Goal: Book appointment/travel/reservation

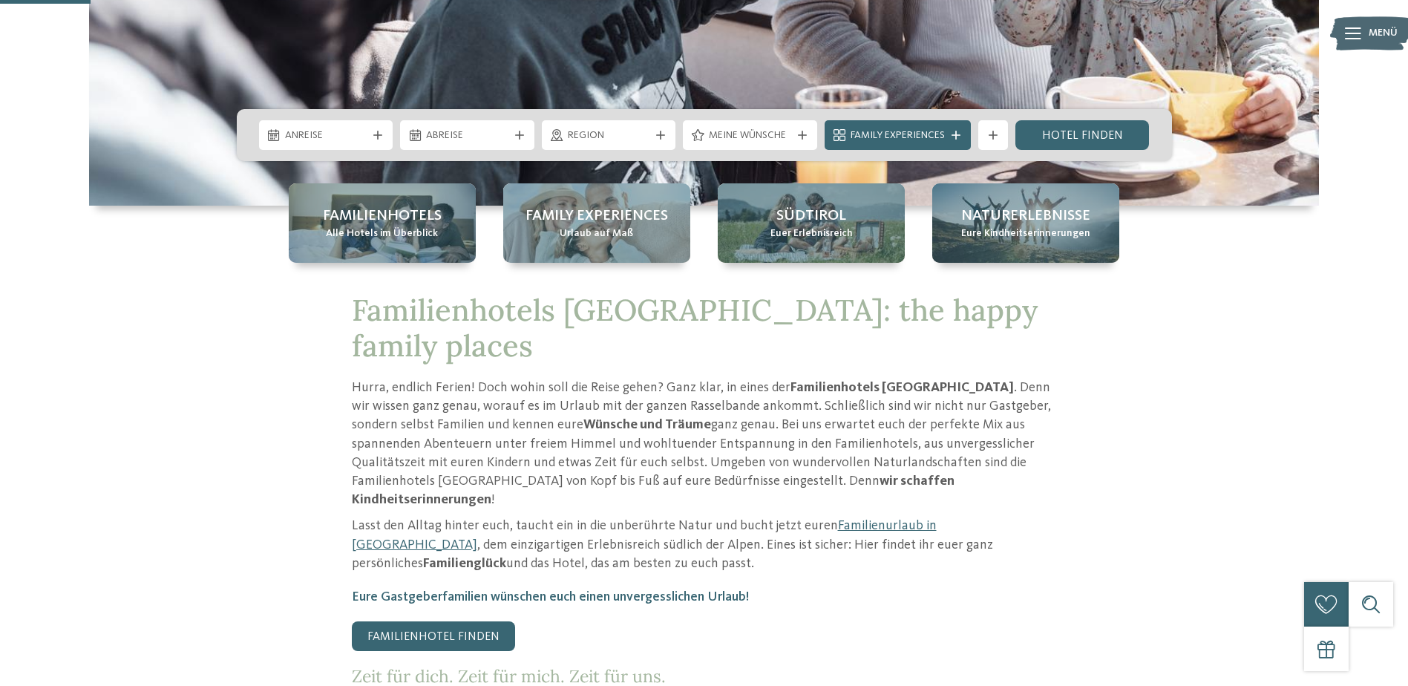
scroll to position [445, 0]
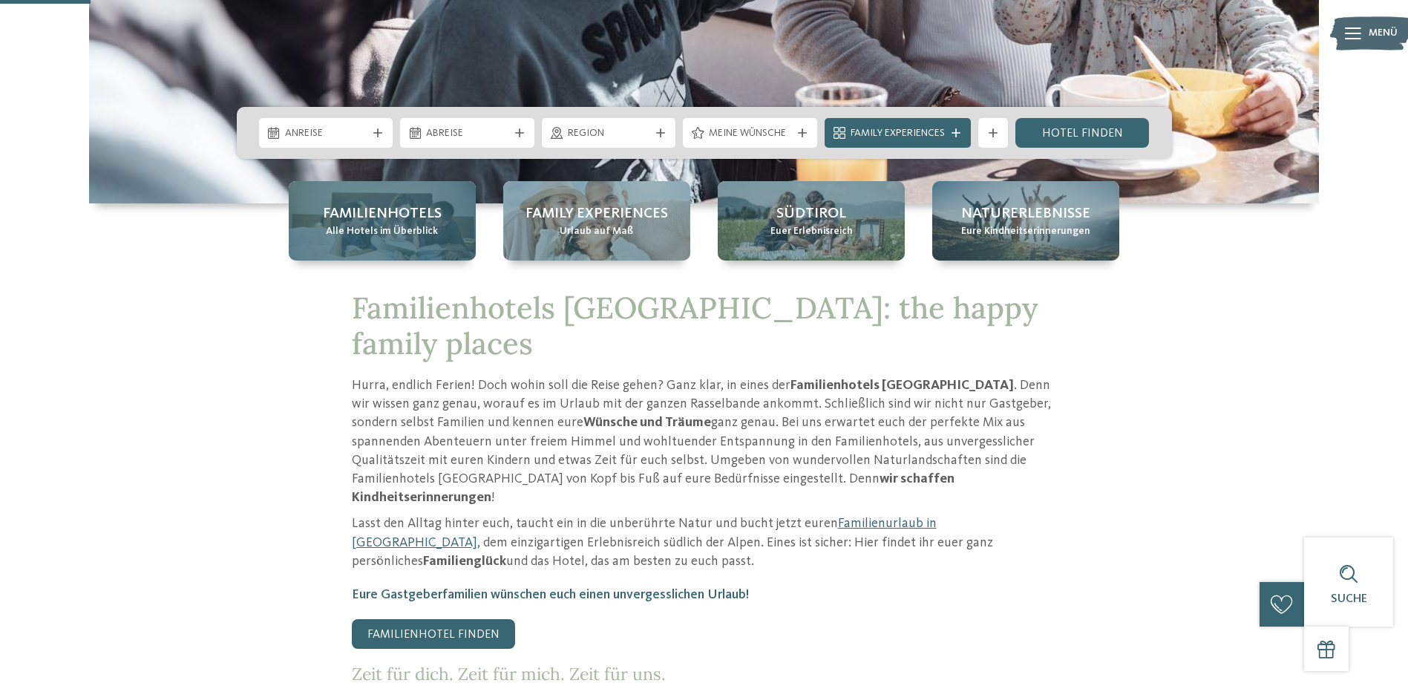
click at [401, 224] on span "Alle Hotels im Überblick" at bounding box center [382, 231] width 112 height 15
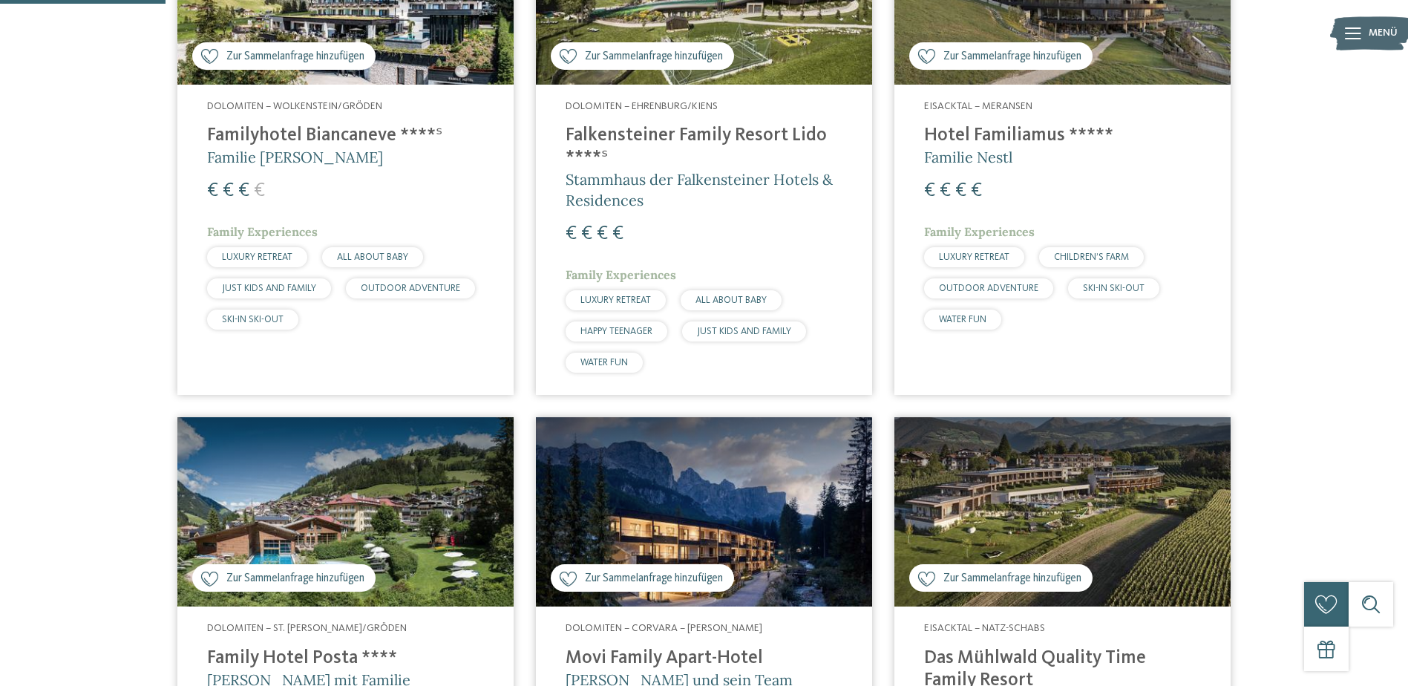
scroll to position [223, 0]
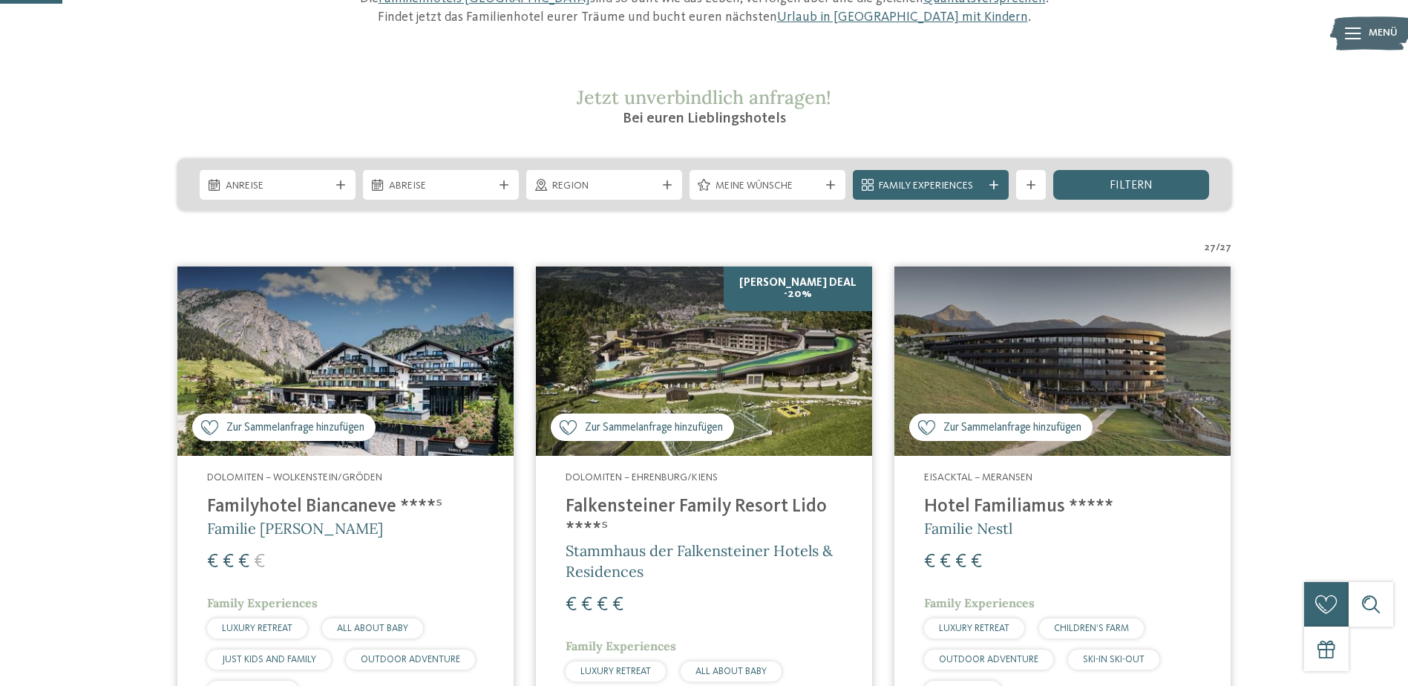
click at [686, 510] on h4 "Falkensteiner Family Resort Lido ****ˢ" at bounding box center [704, 518] width 277 height 45
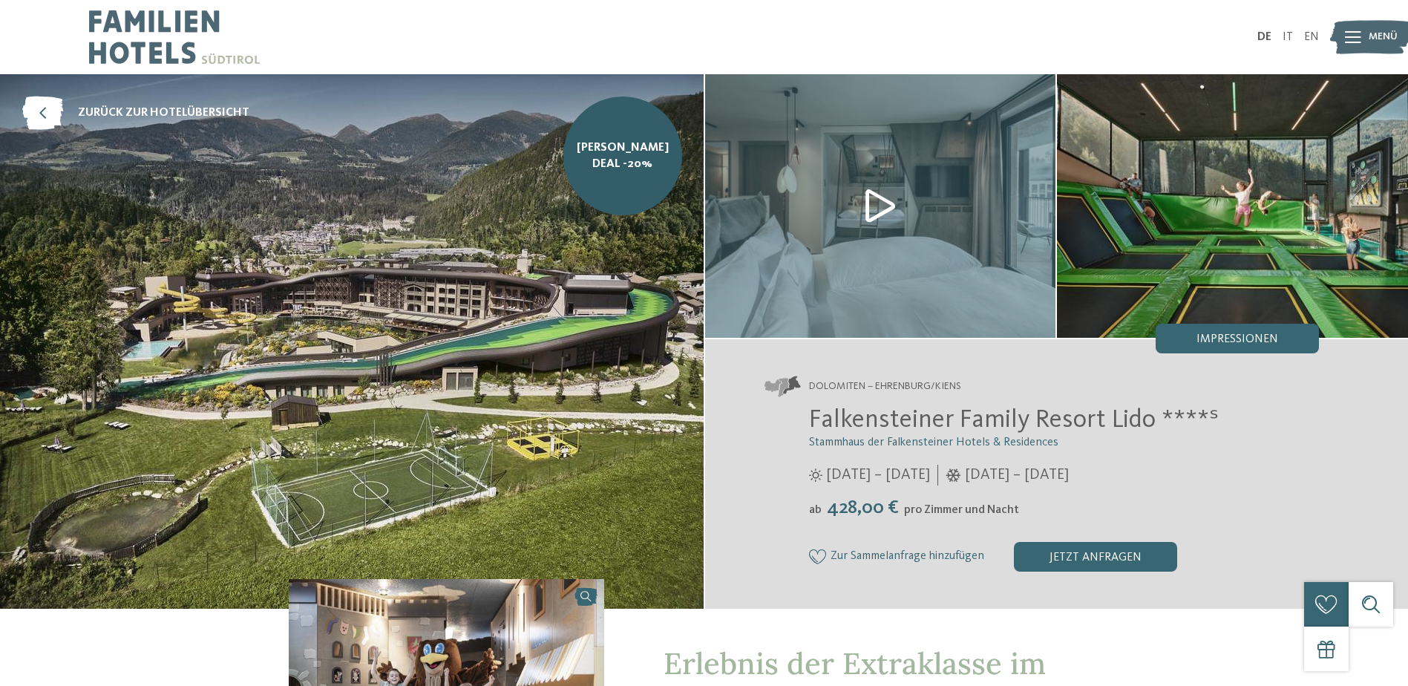
click at [237, 266] on img at bounding box center [352, 341] width 704 height 534
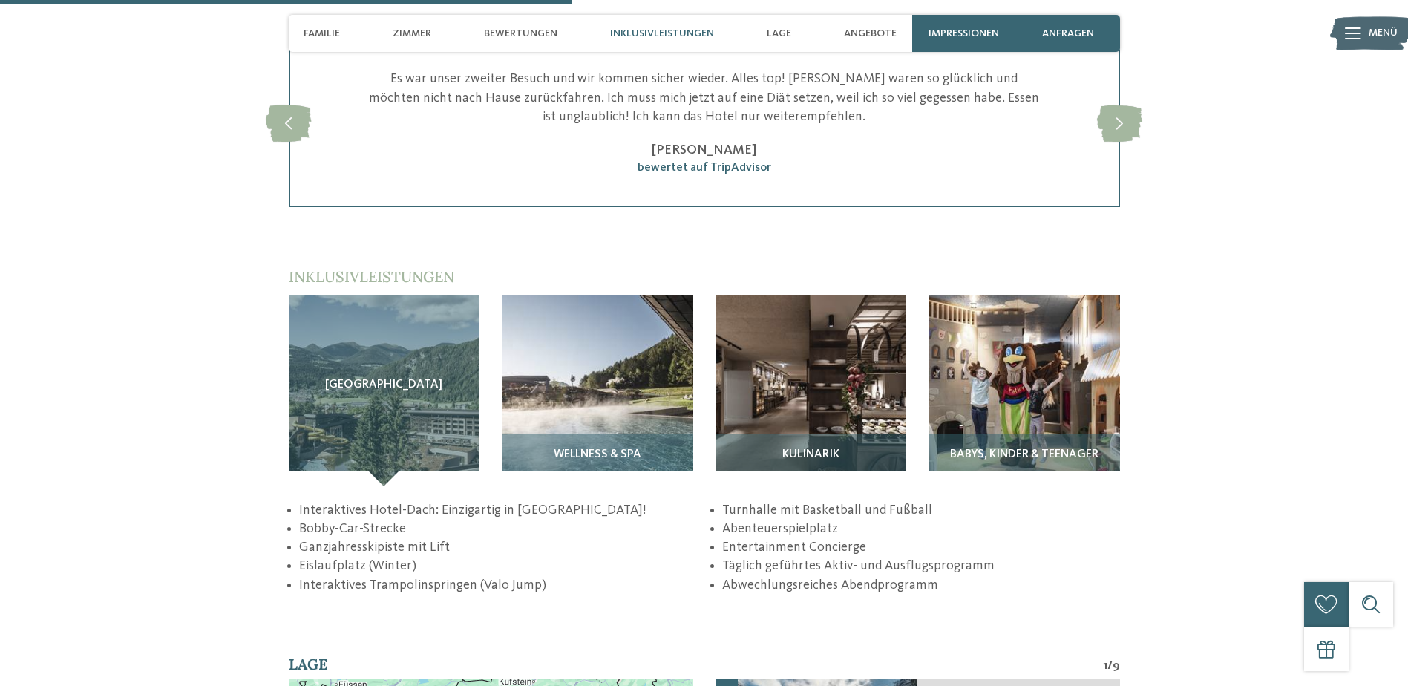
scroll to position [2152, 0]
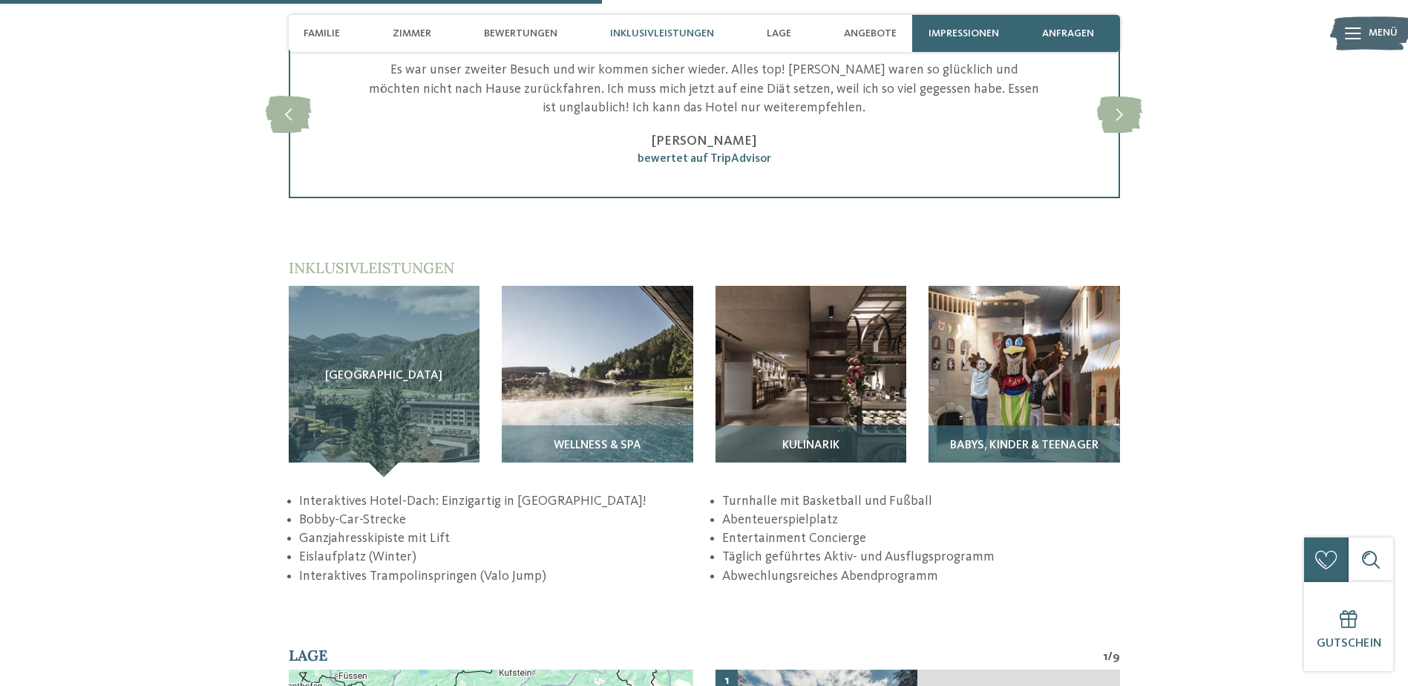
click at [1060, 396] on img at bounding box center [1023, 381] width 191 height 191
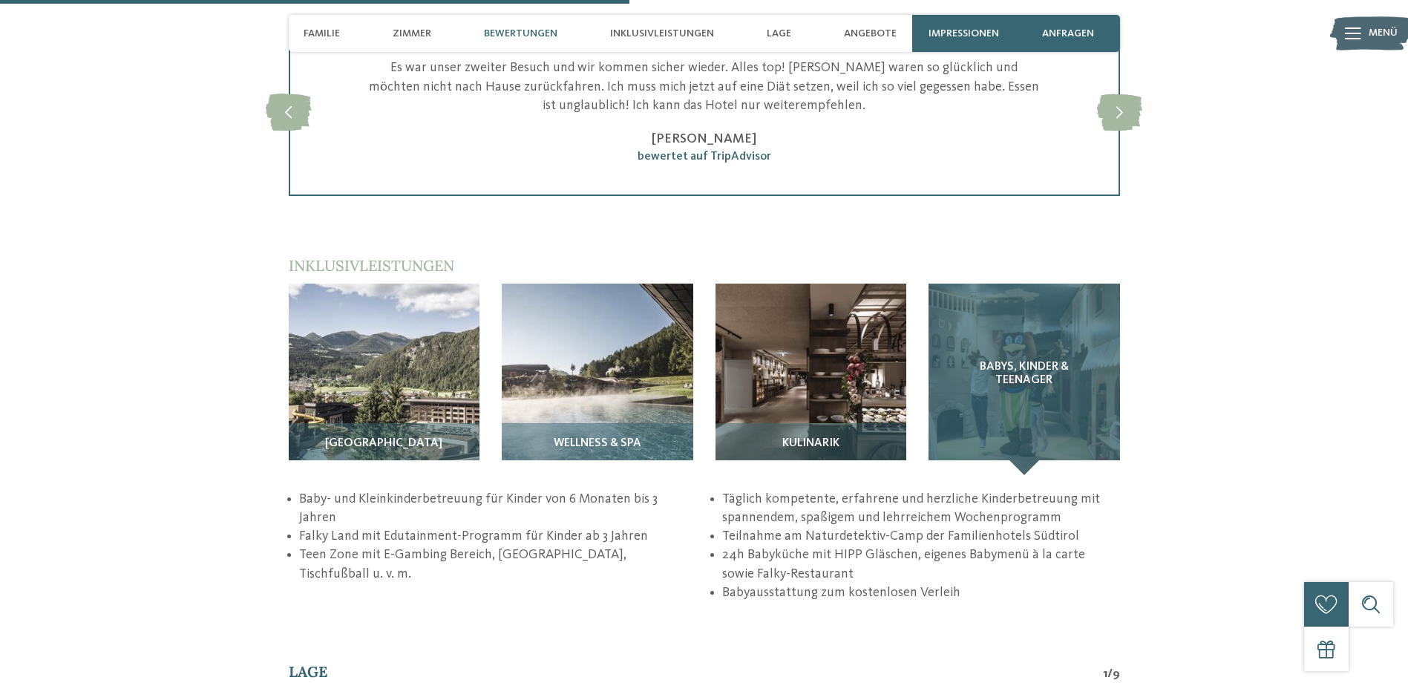
scroll to position [2078, 0]
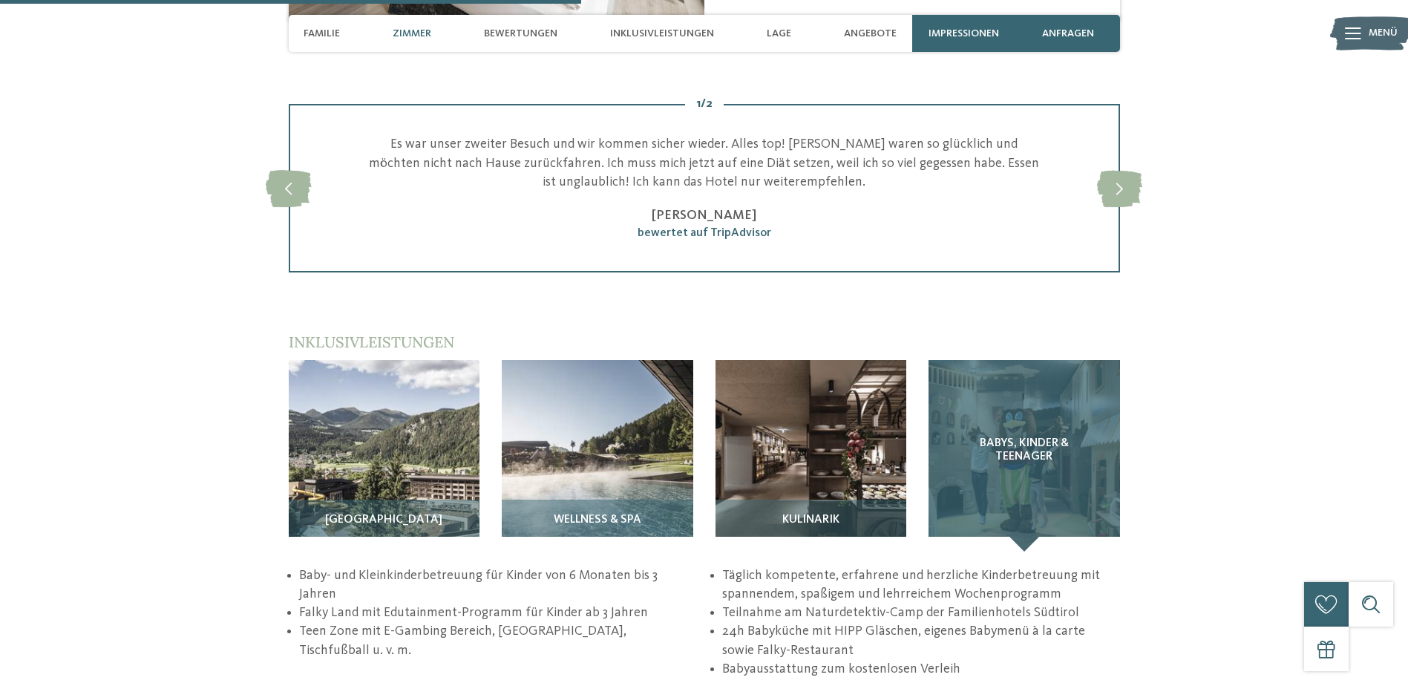
click at [1026, 410] on div "Babys, Kinder & Teenager" at bounding box center [1023, 455] width 191 height 191
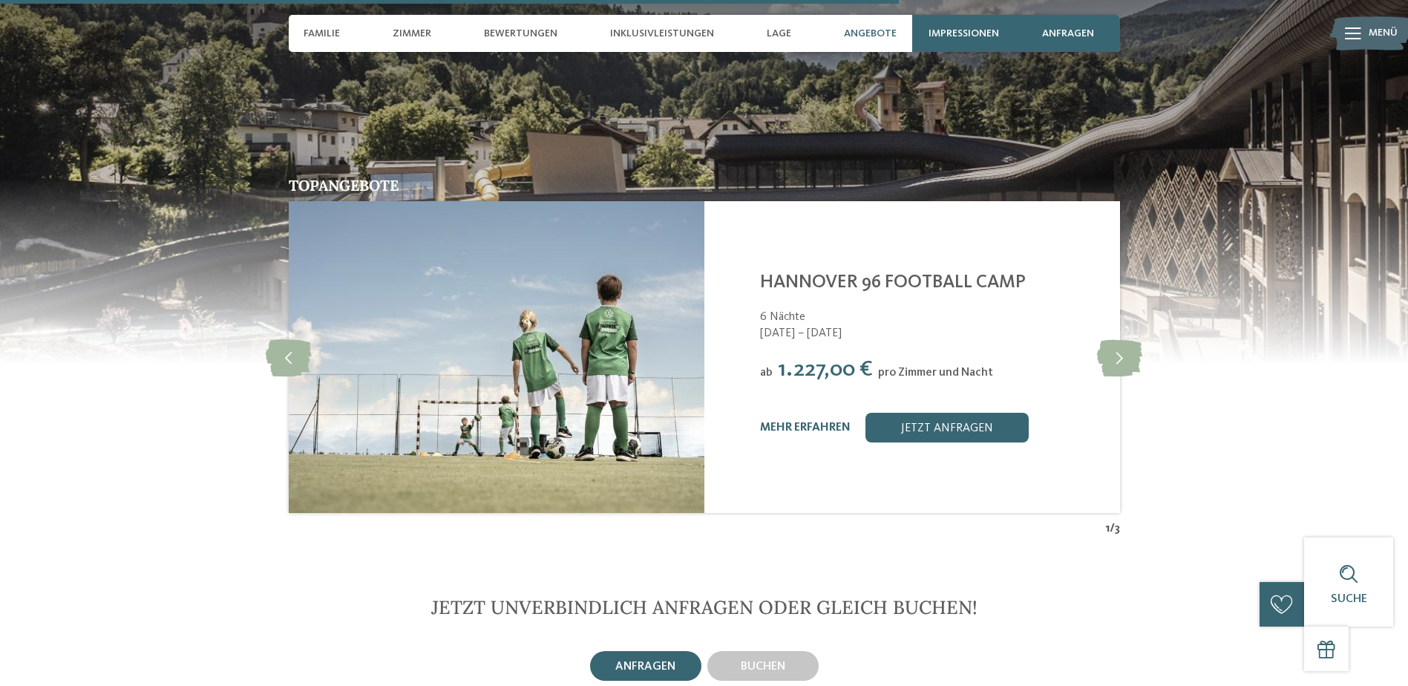
scroll to position [3266, 0]
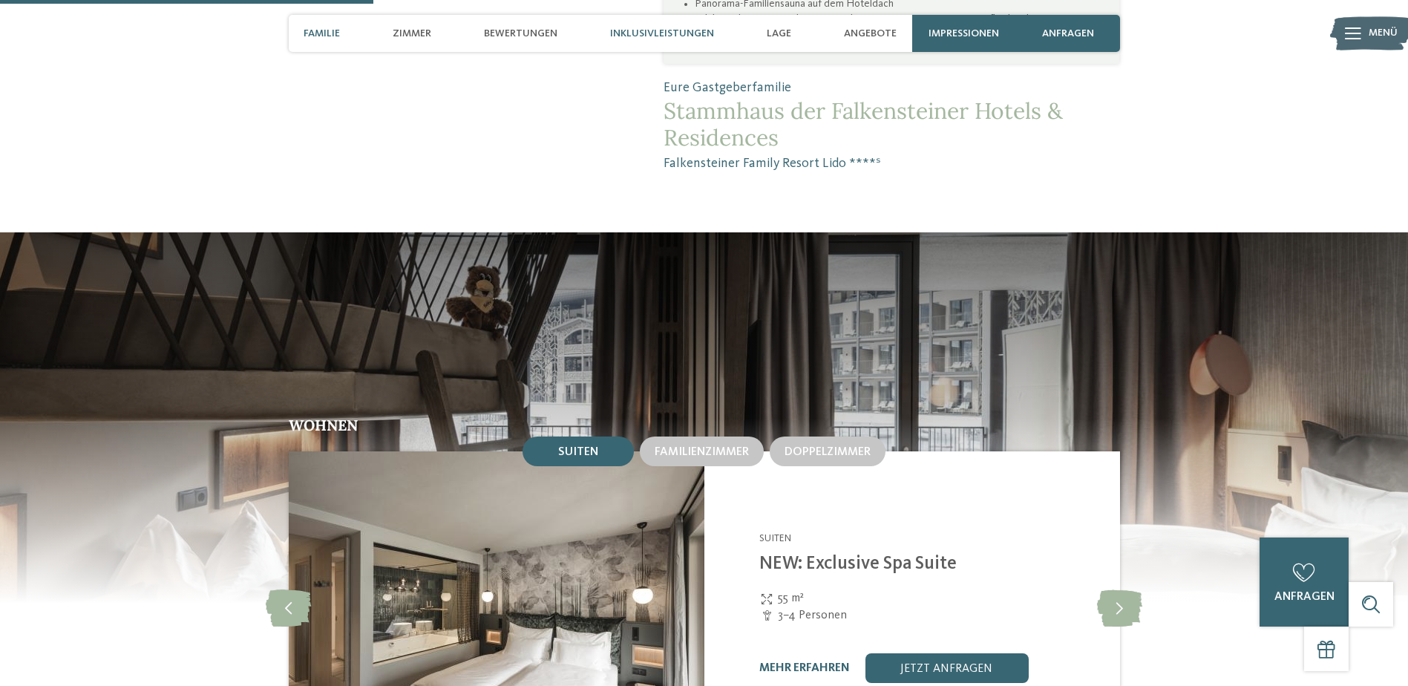
click at [664, 39] on span "Inklusivleistungen" at bounding box center [662, 33] width 104 height 13
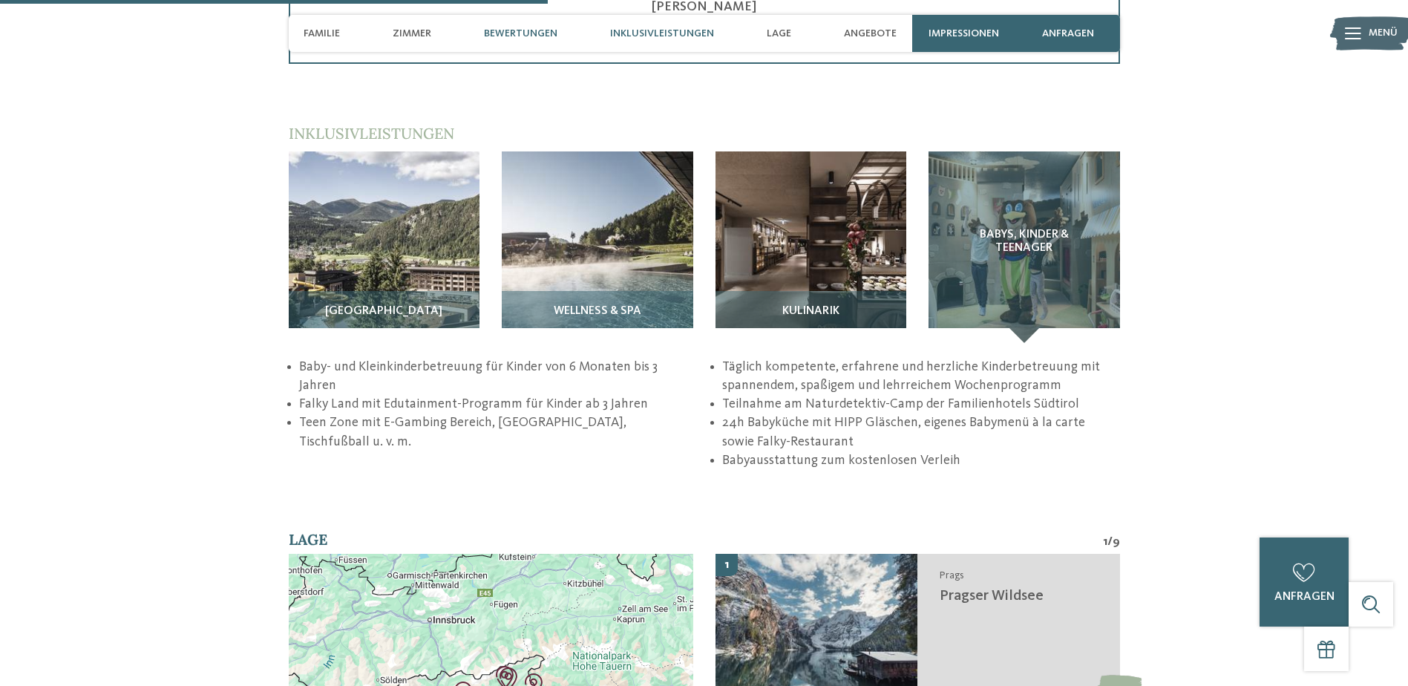
scroll to position [2313, 0]
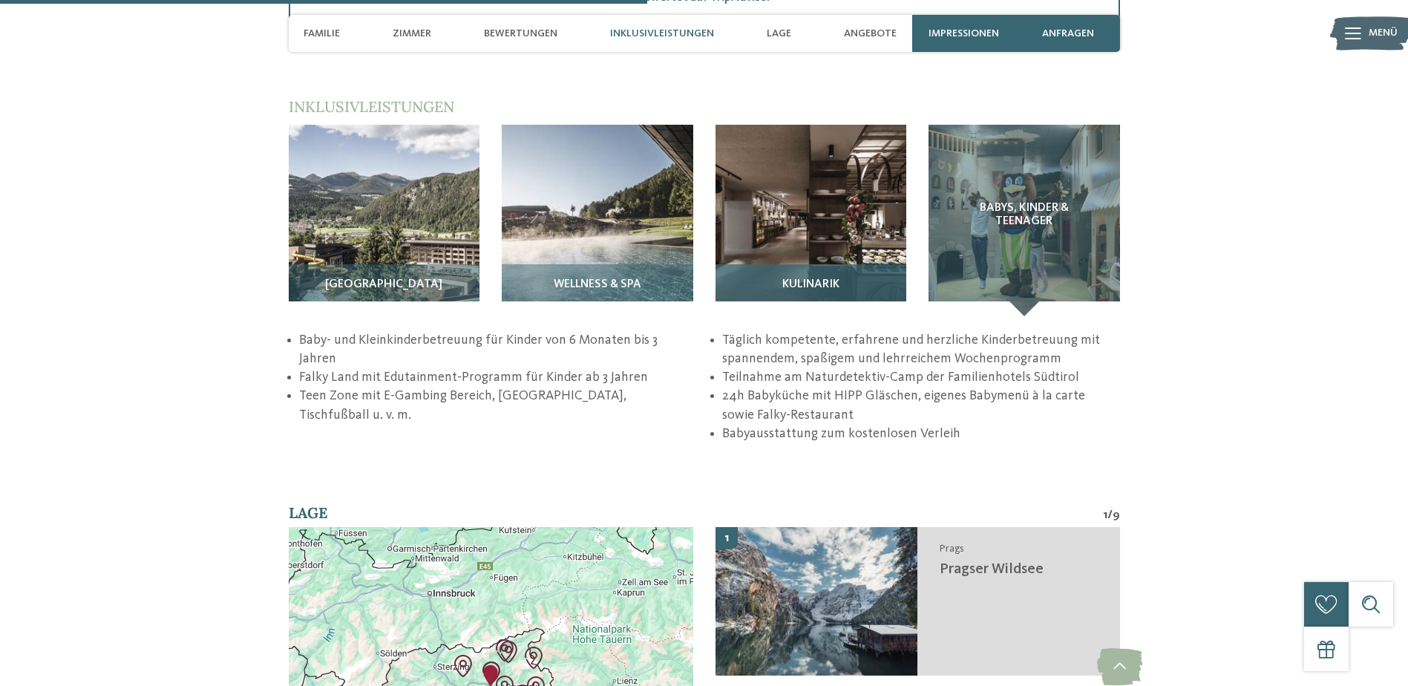
click at [814, 232] on img at bounding box center [810, 220] width 191 height 191
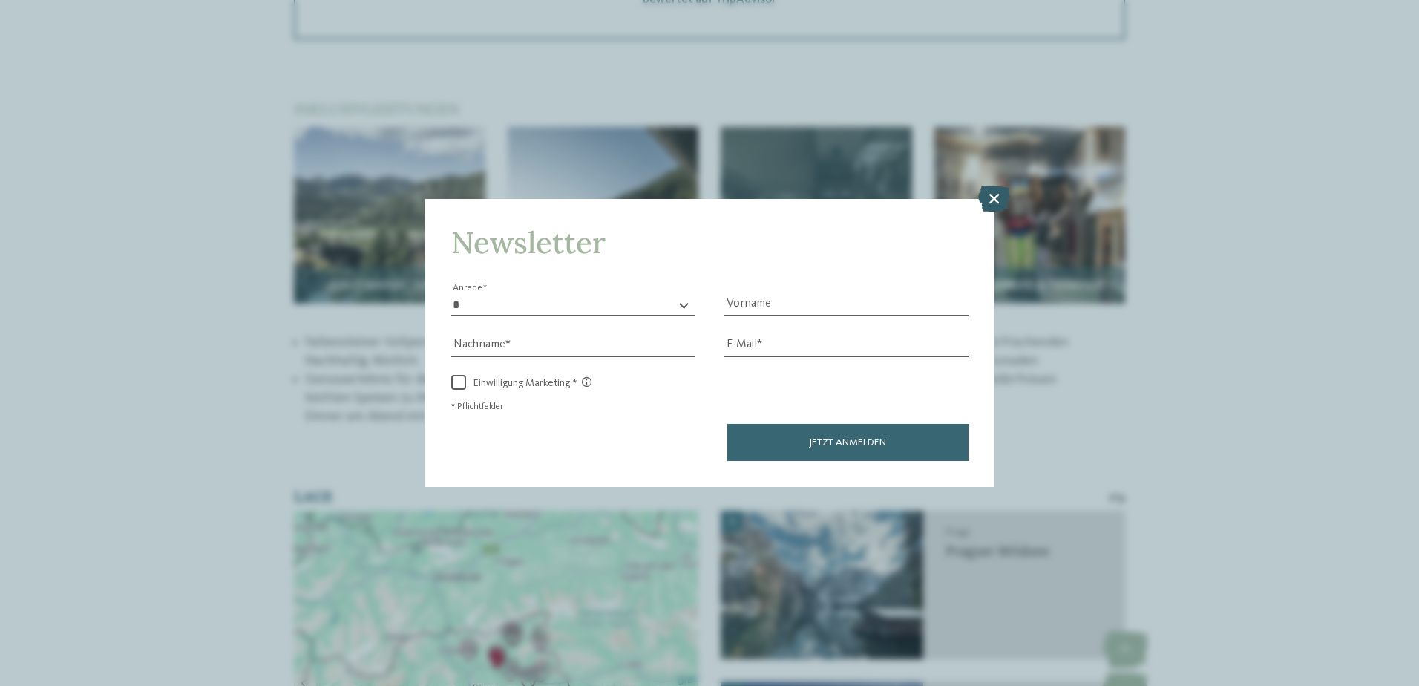
click at [997, 200] on icon at bounding box center [994, 198] width 32 height 26
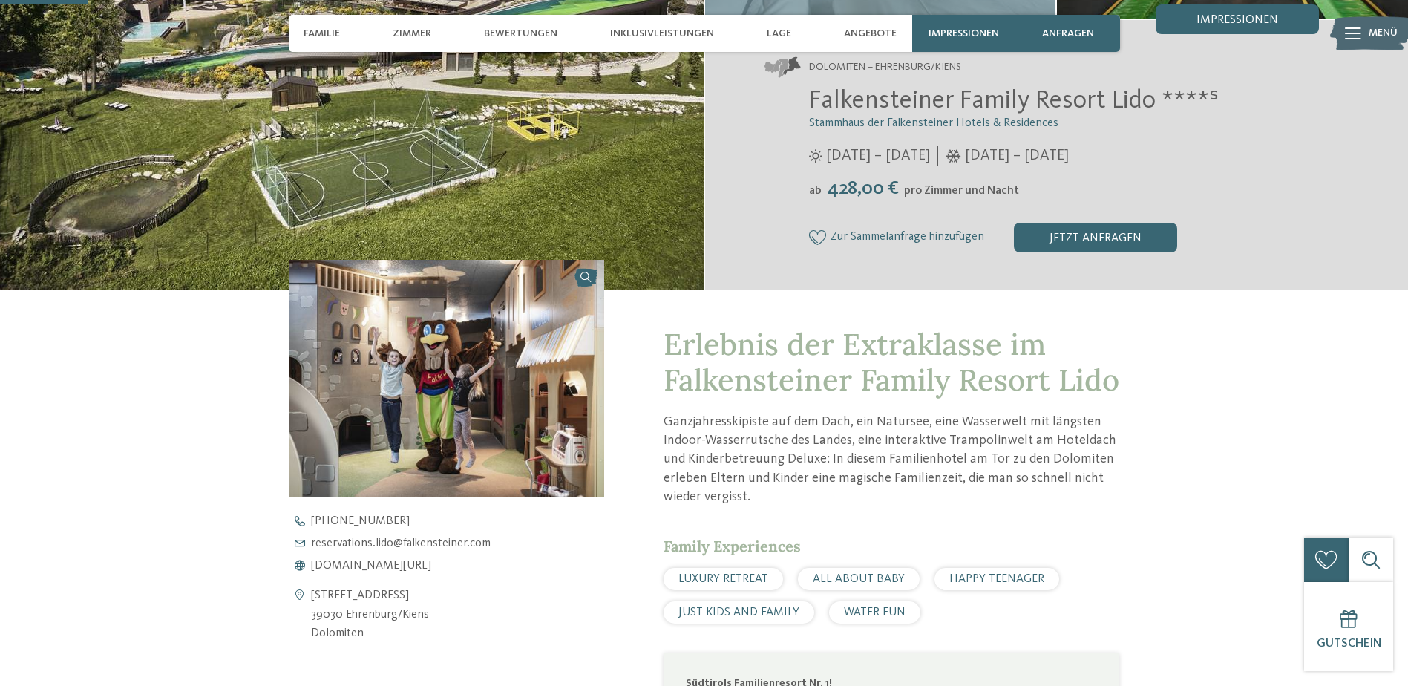
scroll to position [309, 0]
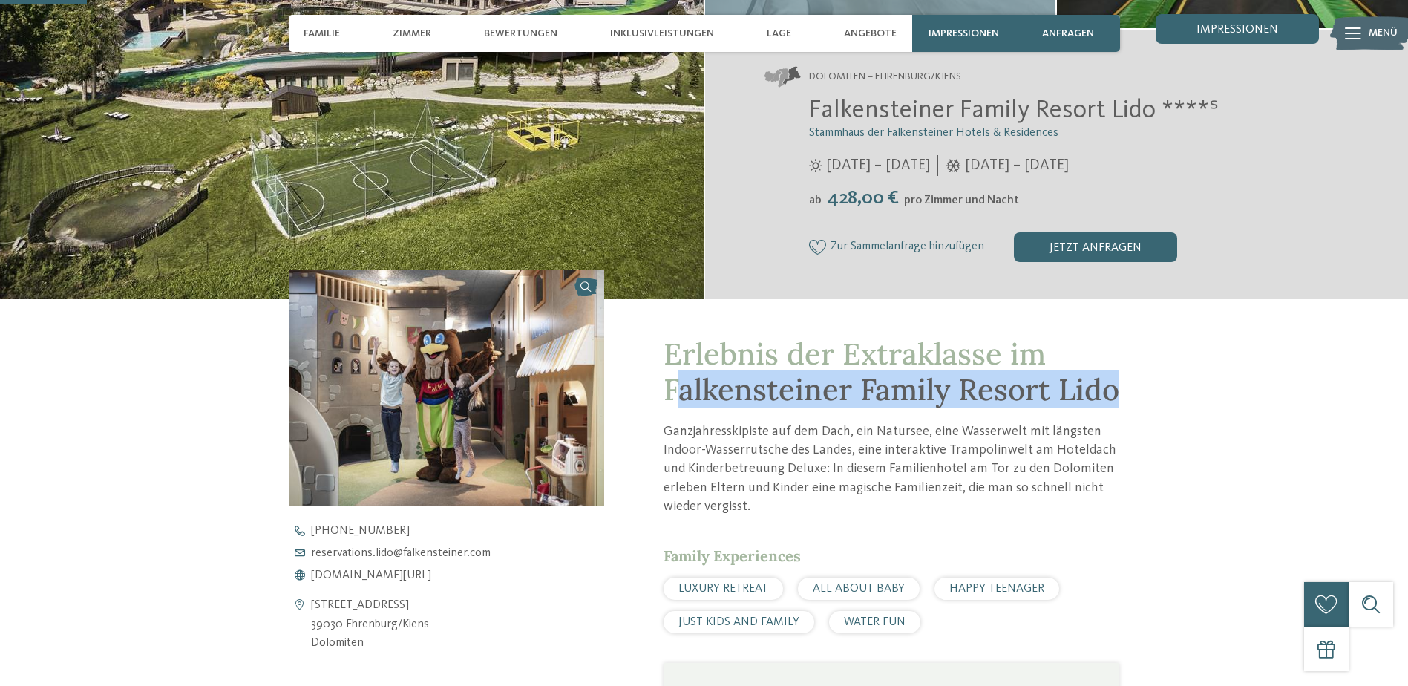
drag, startPoint x: 1134, startPoint y: 390, endPoint x: 675, endPoint y: 397, distance: 458.7
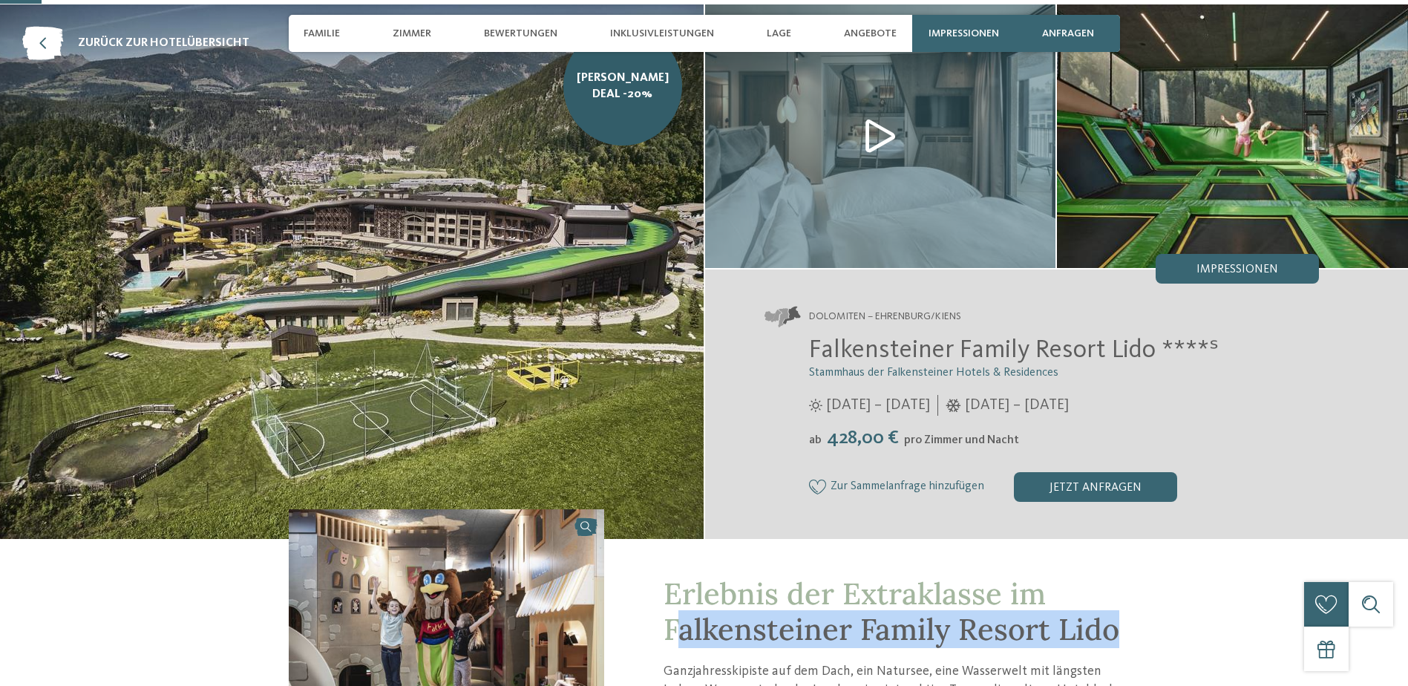
scroll to position [148, 0]
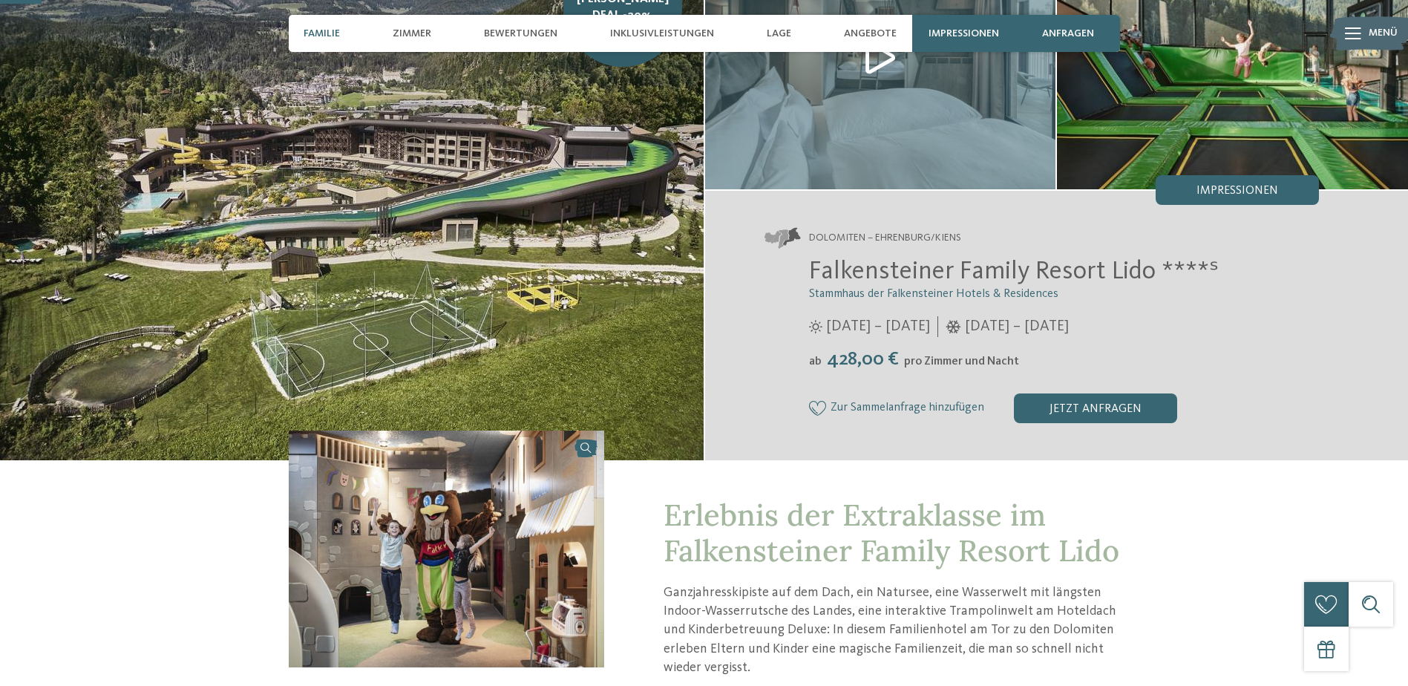
click at [335, 33] on span "Familie" at bounding box center [322, 33] width 36 height 13
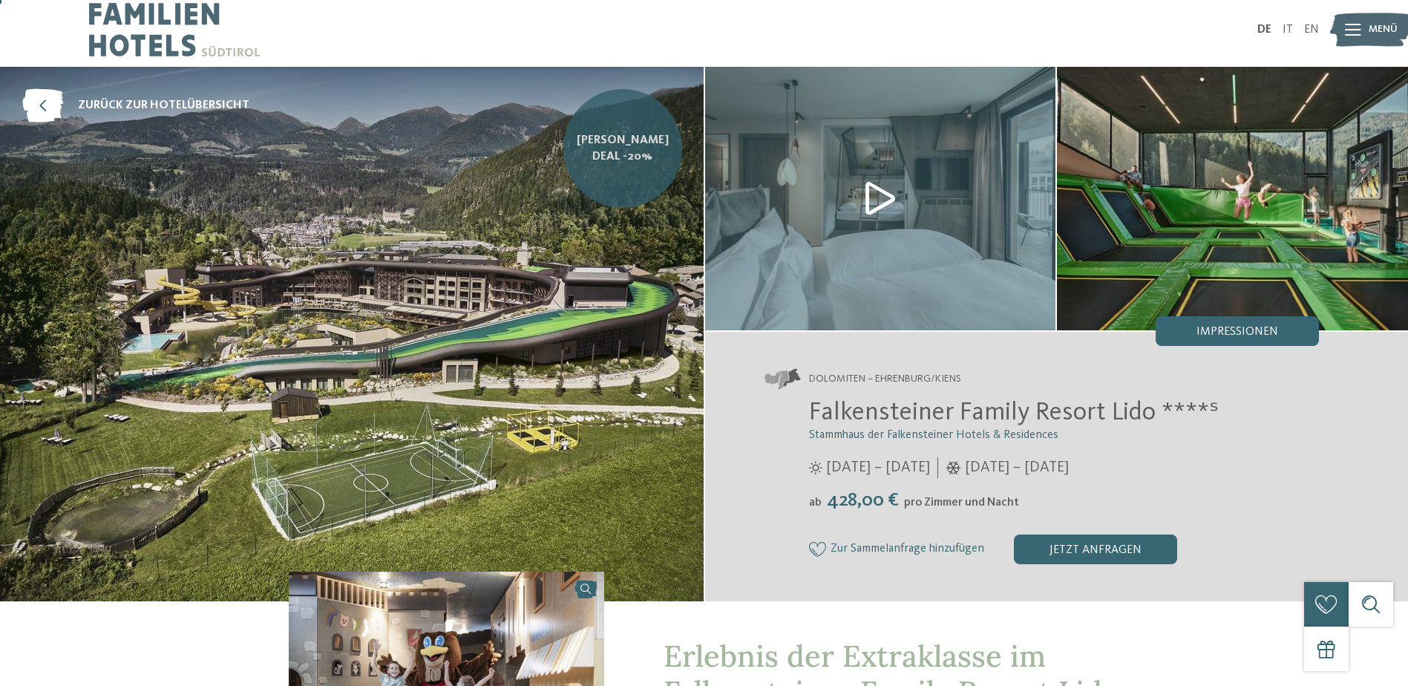
scroll to position [0, 0]
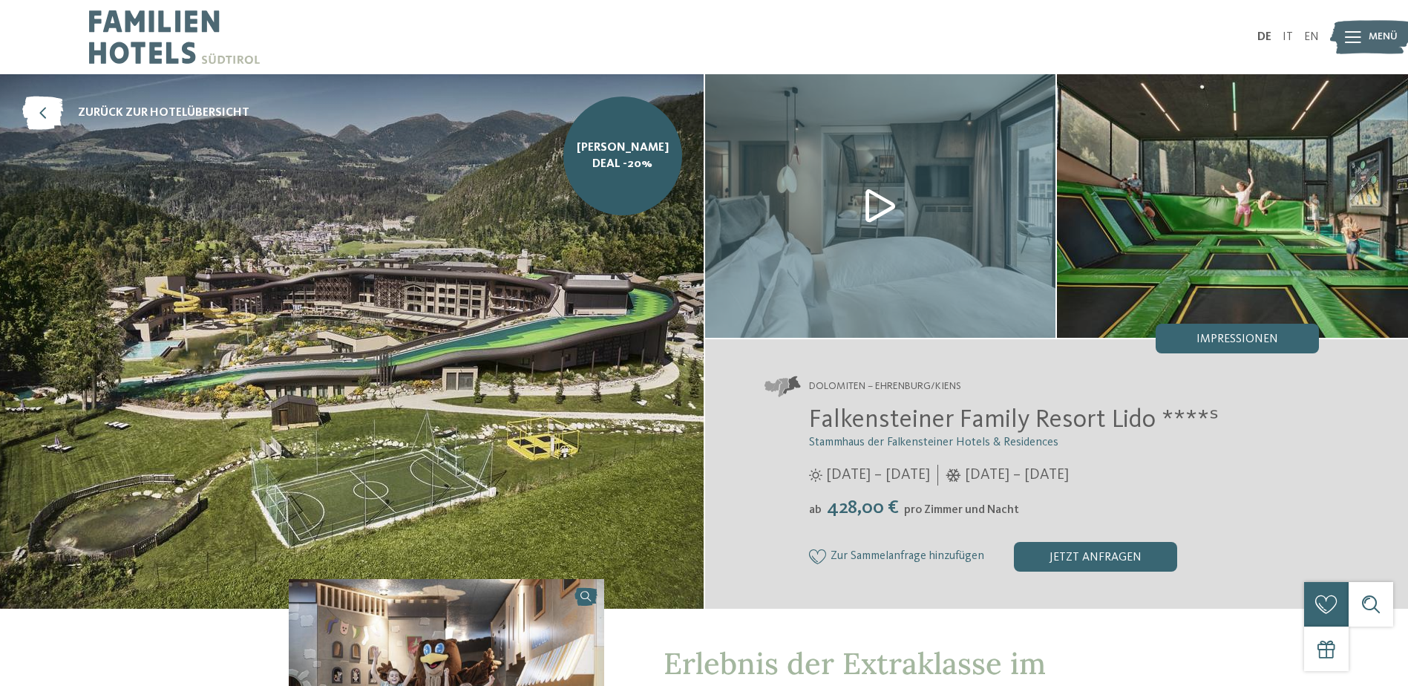
click at [1262, 30] on div "DE IT EN Menü" at bounding box center [1011, 37] width 615 height 74
click at [120, 27] on img at bounding box center [174, 37] width 171 height 74
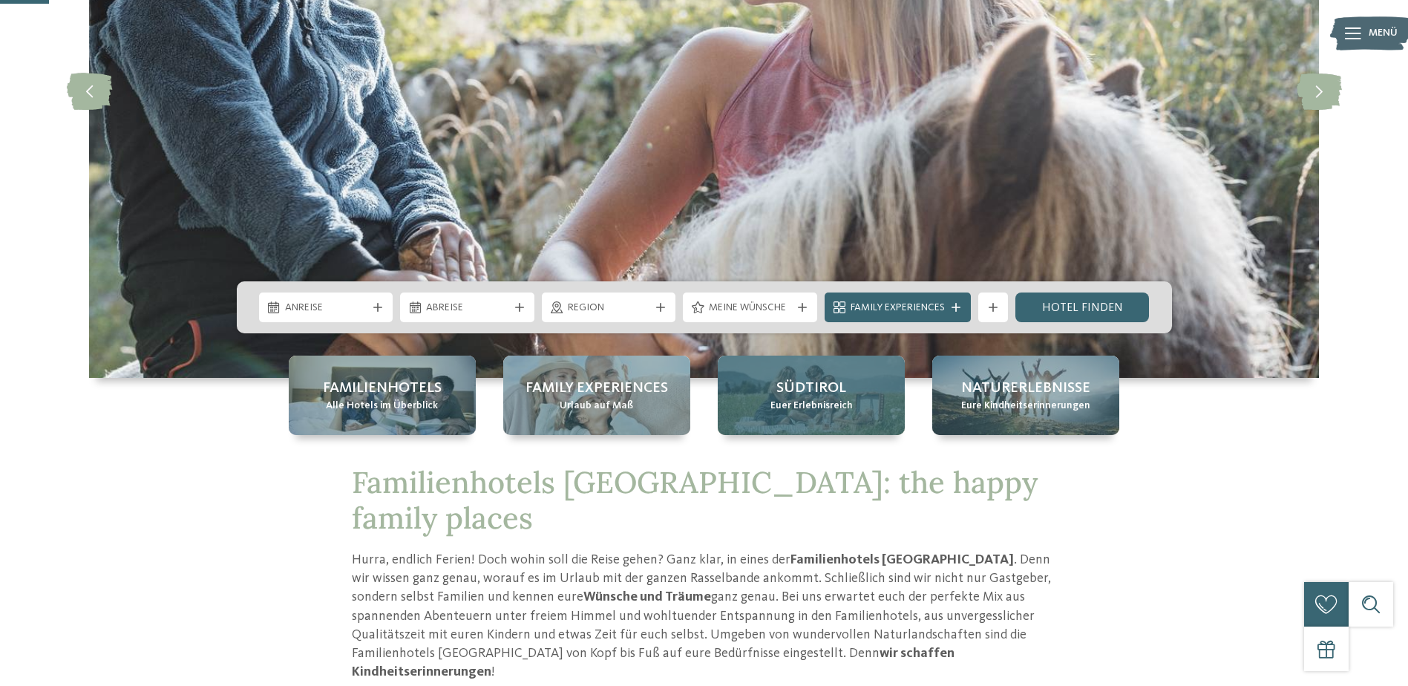
scroll to position [297, 0]
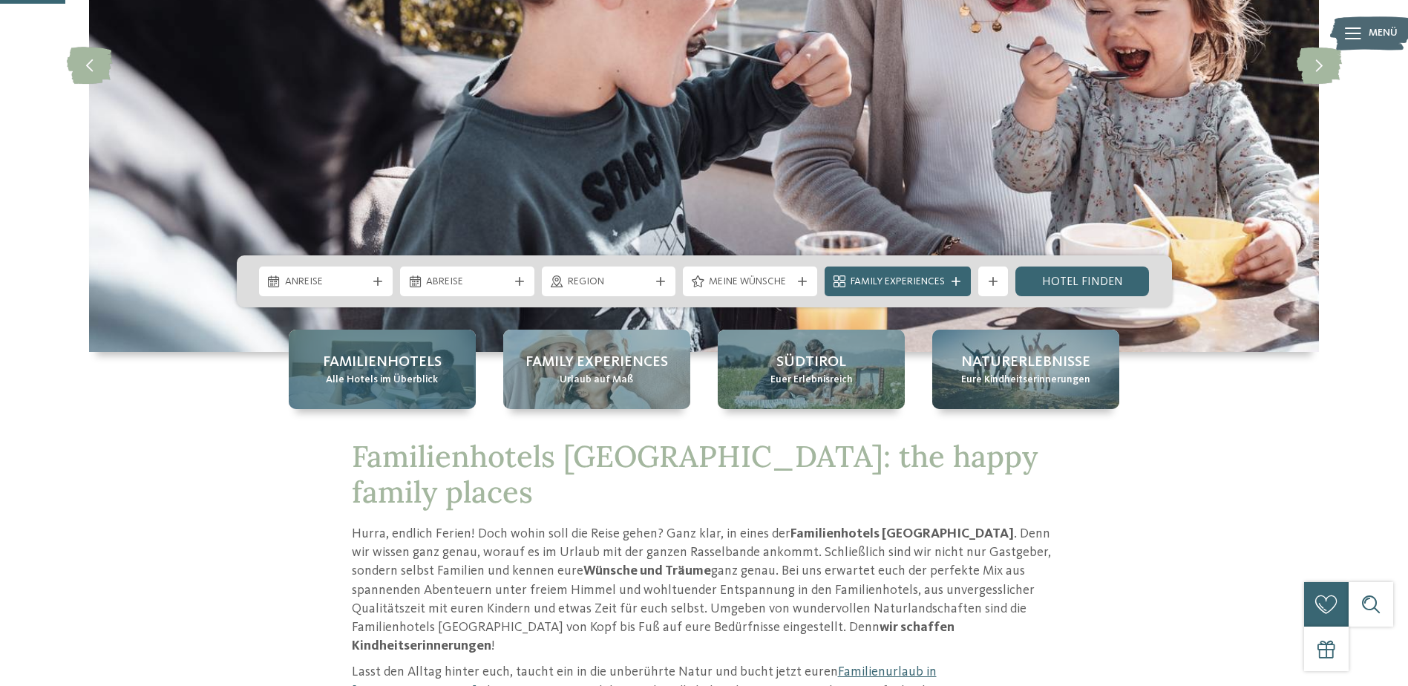
click at [363, 366] on span "Familienhotels" at bounding box center [382, 362] width 119 height 21
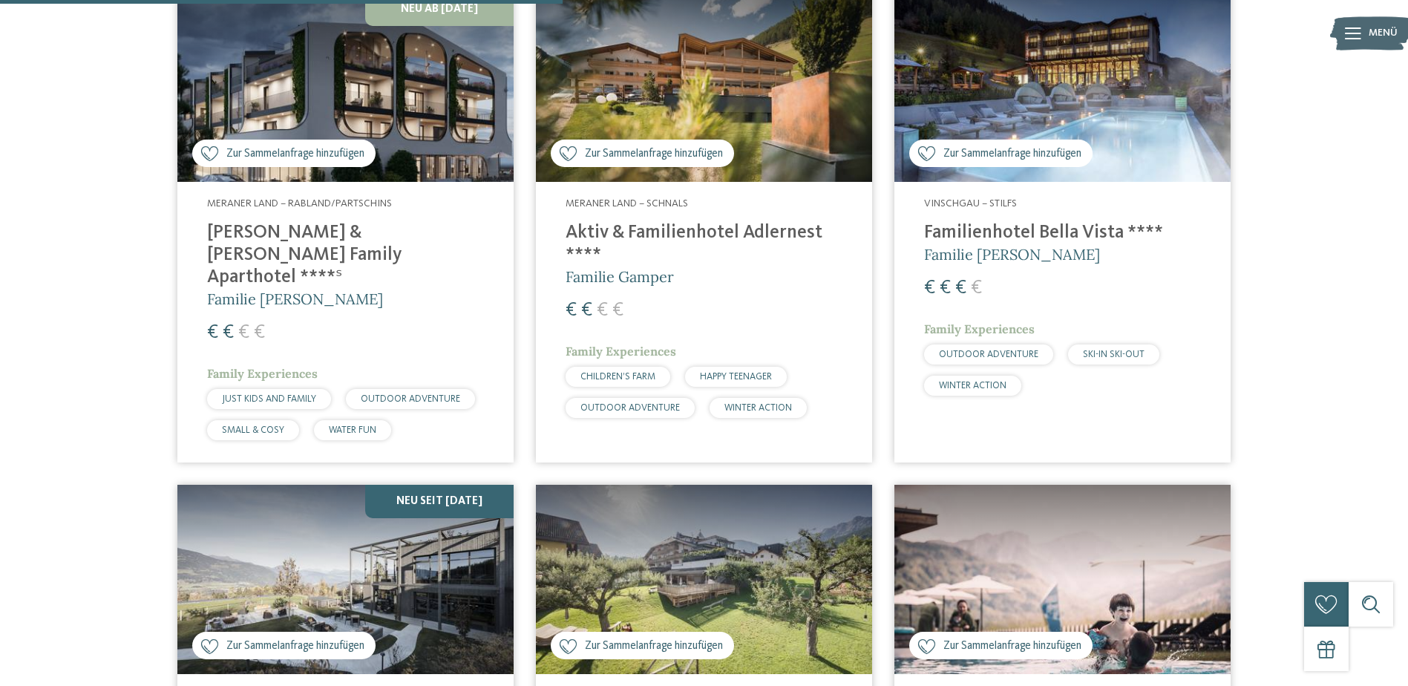
scroll to position [2078, 0]
